Goal: Find specific page/section: Find specific page/section

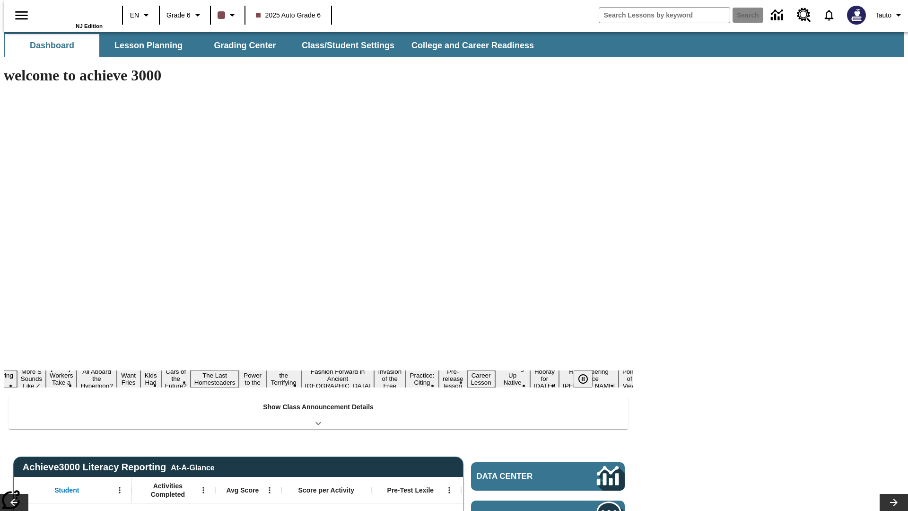
type input "-1"
click at [145, 45] on button "Lesson Planning" at bounding box center [148, 45] width 95 height 23
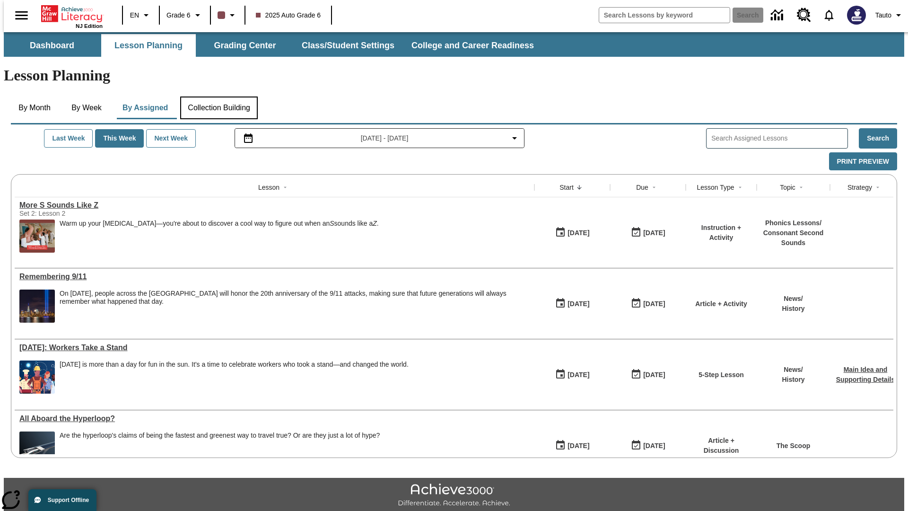
click at [219, 96] on button "Collection Building" at bounding box center [219, 107] width 78 height 23
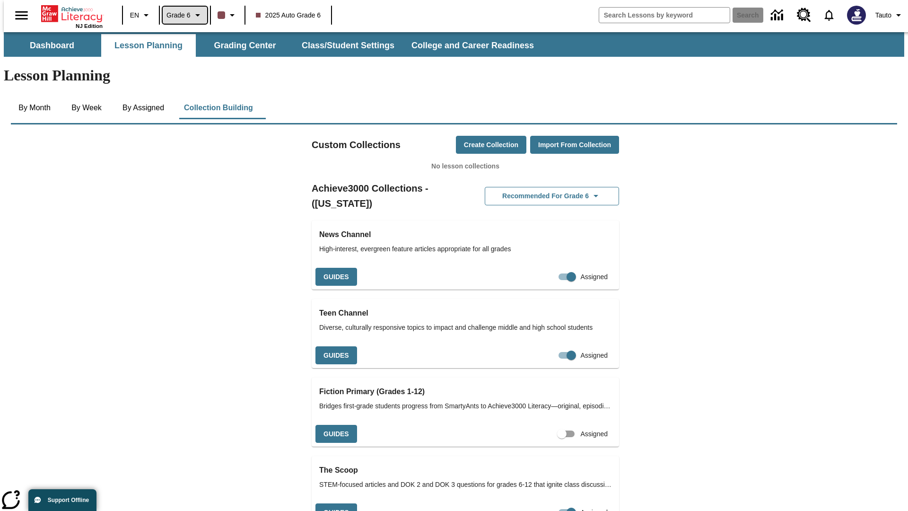
click at [182, 15] on span "Grade 6" at bounding box center [178, 15] width 24 height 10
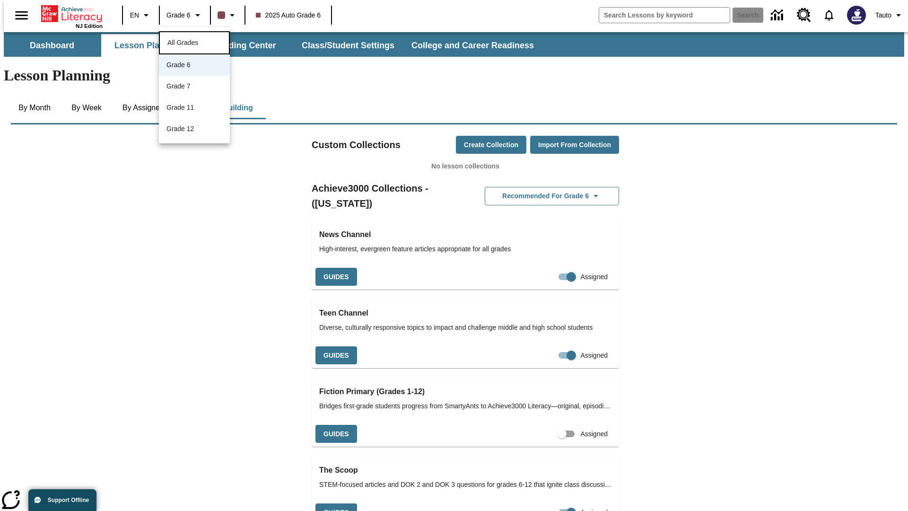
click at [194, 42] on span "All Grades" at bounding box center [182, 43] width 31 height 8
